Goal: Task Accomplishment & Management: Manage account settings

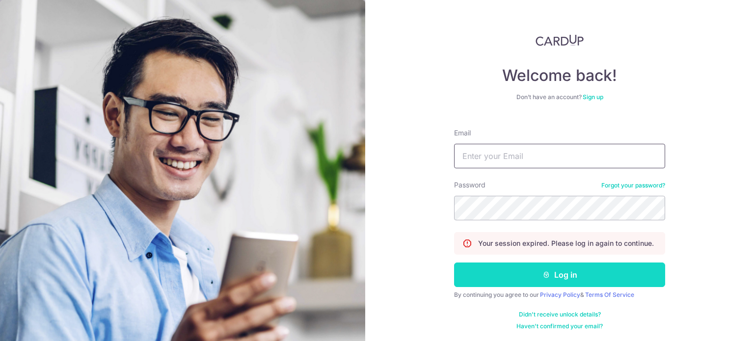
type input "[EMAIL_ADDRESS][DOMAIN_NAME]"
click at [599, 272] on button "Log in" at bounding box center [559, 275] width 211 height 25
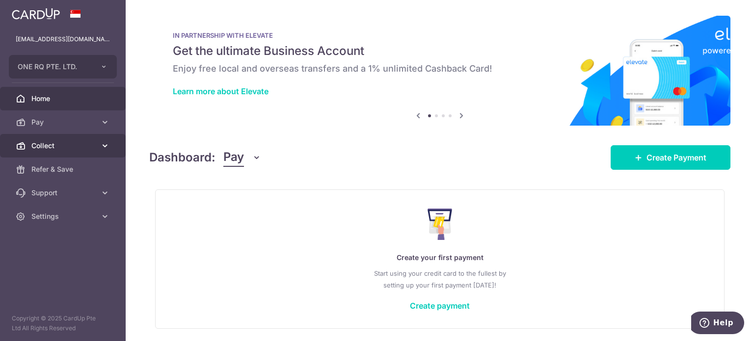
click at [37, 149] on span "Collect" at bounding box center [63, 146] width 65 height 10
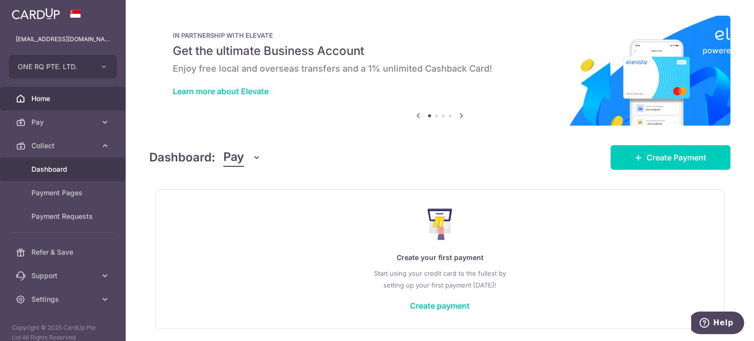
click at [44, 163] on link "Dashboard" at bounding box center [63, 170] width 126 height 24
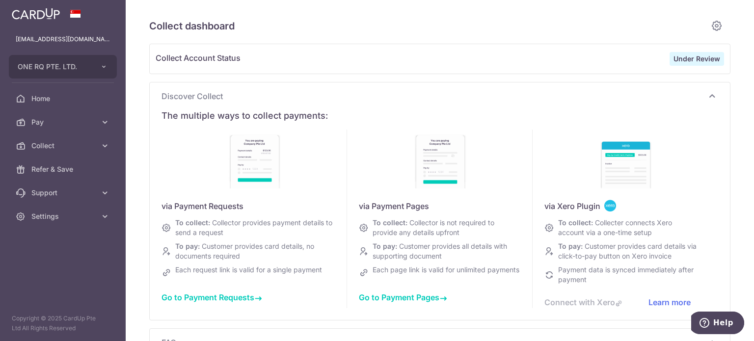
type input "September 2025"
